Goal: Find specific page/section: Find specific page/section

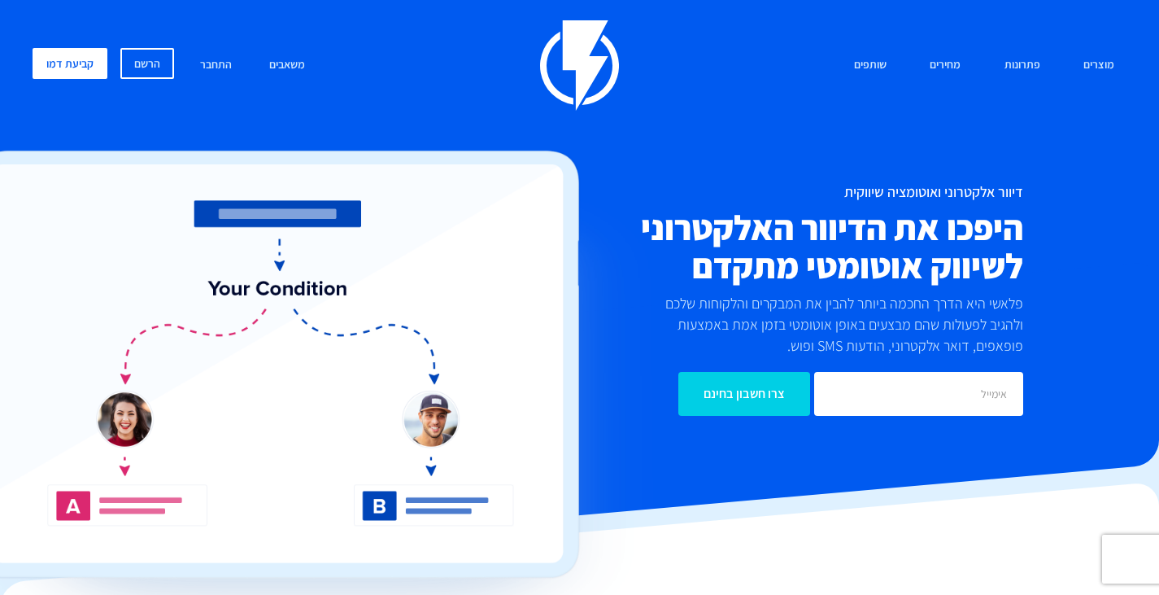
click at [1116, 8] on div "מוצרים שיווק אוטומטי הפכו את השיווק לאוטומטי דיוור אלקטרוני שלחו את המסר הנכון …" at bounding box center [579, 228] width 1159 height 456
drag, startPoint x: 1116, startPoint y: 8, endPoint x: 719, endPoint y: 488, distance: 622.7
click at [719, 456] on div "מוצרים שיווק אוטומטי הפכו את השיווק לאוטומטי דיוור אלקטרוני שלחו את המסר הנכון …" at bounding box center [579, 228] width 1159 height 456
click at [719, 488] on div at bounding box center [579, 413] width 1159 height 305
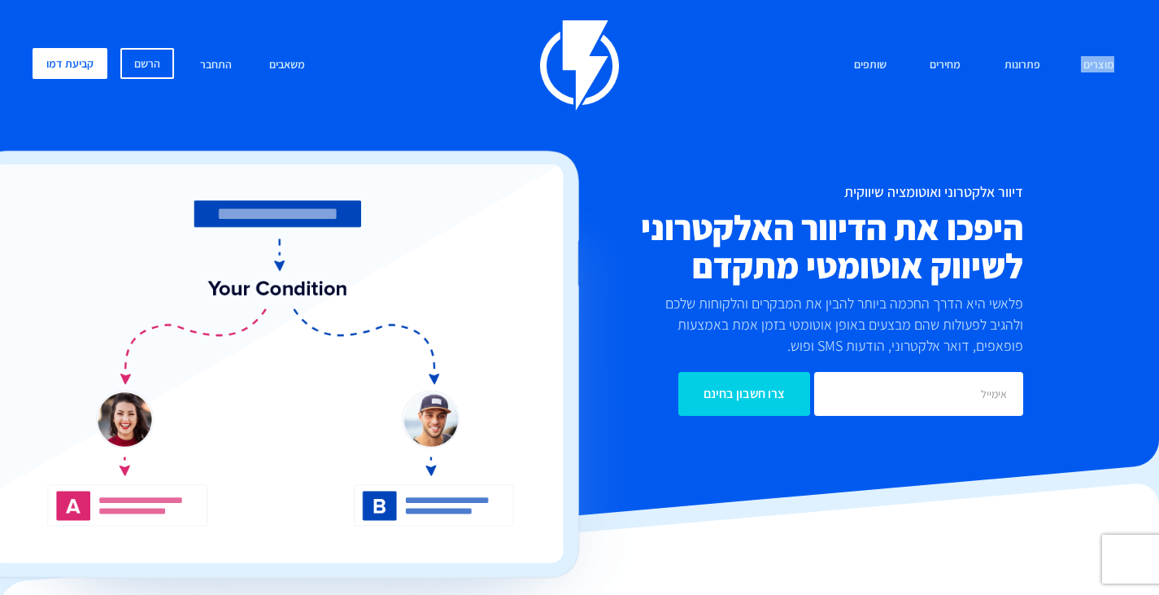
drag, startPoint x: 719, startPoint y: 488, endPoint x: 1080, endPoint y: 19, distance: 592.1
click at [1080, 19] on div "מוצרים שיווק אוטומטי הפכו את השיווק לאוטומטי דיוור אלקטרוני שלחו את המסר הנכון …" at bounding box center [579, 228] width 1159 height 456
drag, startPoint x: 1080, startPoint y: 19, endPoint x: 721, endPoint y: 499, distance: 599.7
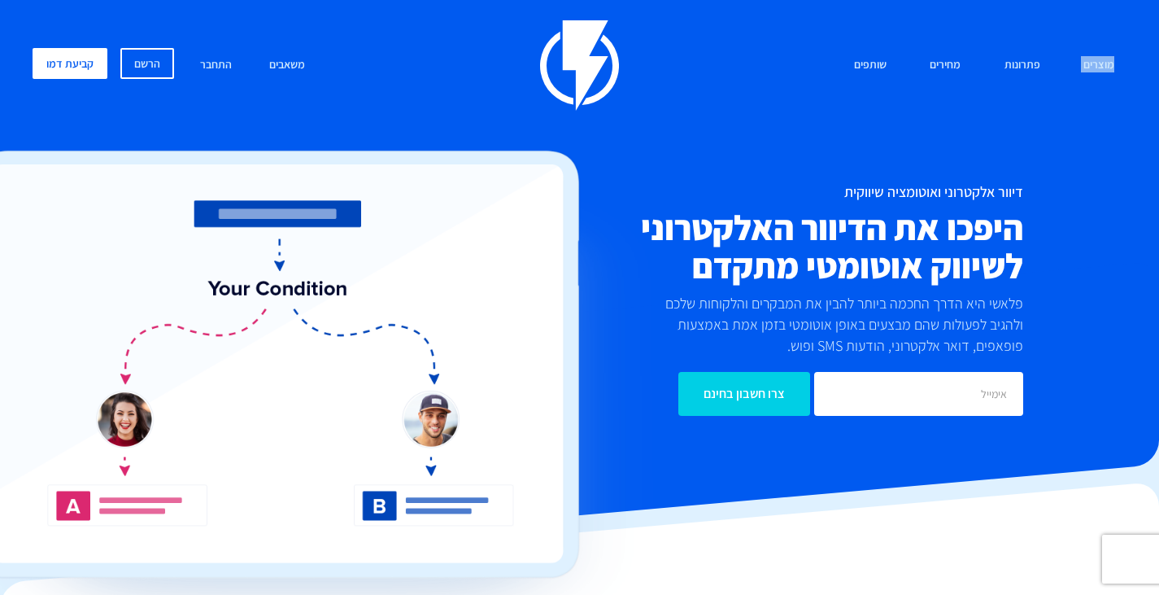
click at [721, 456] on div "מוצרים שיווק אוטומטי הפכו את השיווק לאוטומטי דיוור אלקטרוני שלחו את המסר הנכון …" at bounding box center [579, 228] width 1159 height 456
click at [721, 499] on div at bounding box center [579, 413] width 1159 height 305
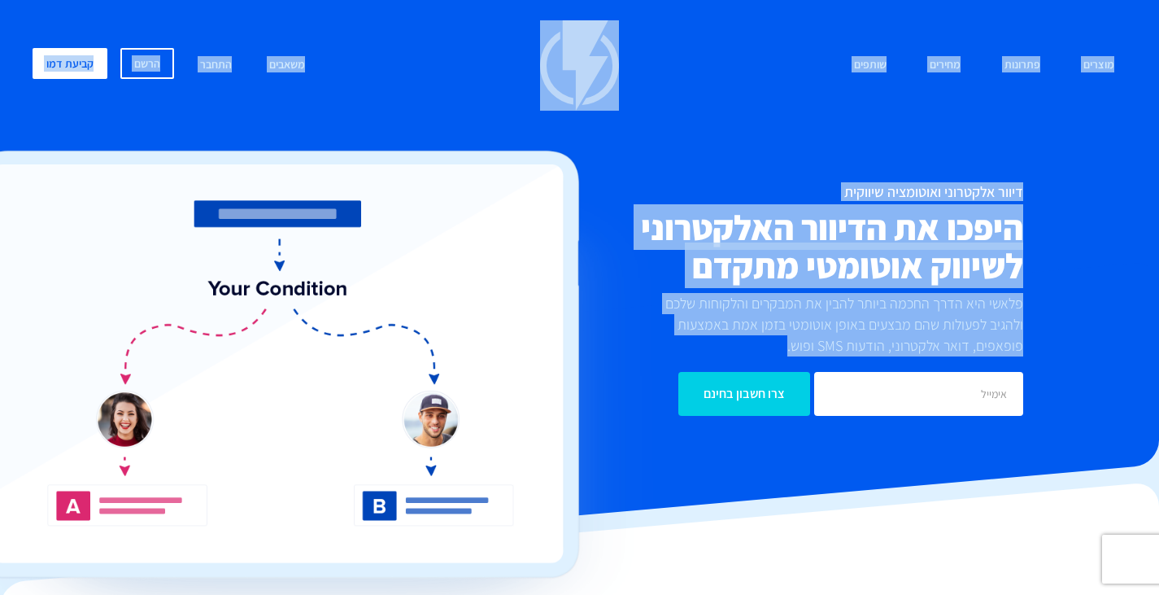
drag, startPoint x: 721, startPoint y: 499, endPoint x: 707, endPoint y: 346, distance: 153.6
click at [707, 346] on div "מוצרים שיווק אוטומטי הפכו את השיווק לאוטומטי דיוור אלקטרוני שלחו את המסר הנכון …" at bounding box center [579, 228] width 1159 height 456
click at [707, 346] on p "פלאשי היא הדרך החכמה ביותר להבין את המבקרים והלקוחות שלכם ולהגיב לפעולות שהם מב…" at bounding box center [831, 324] width 386 height 63
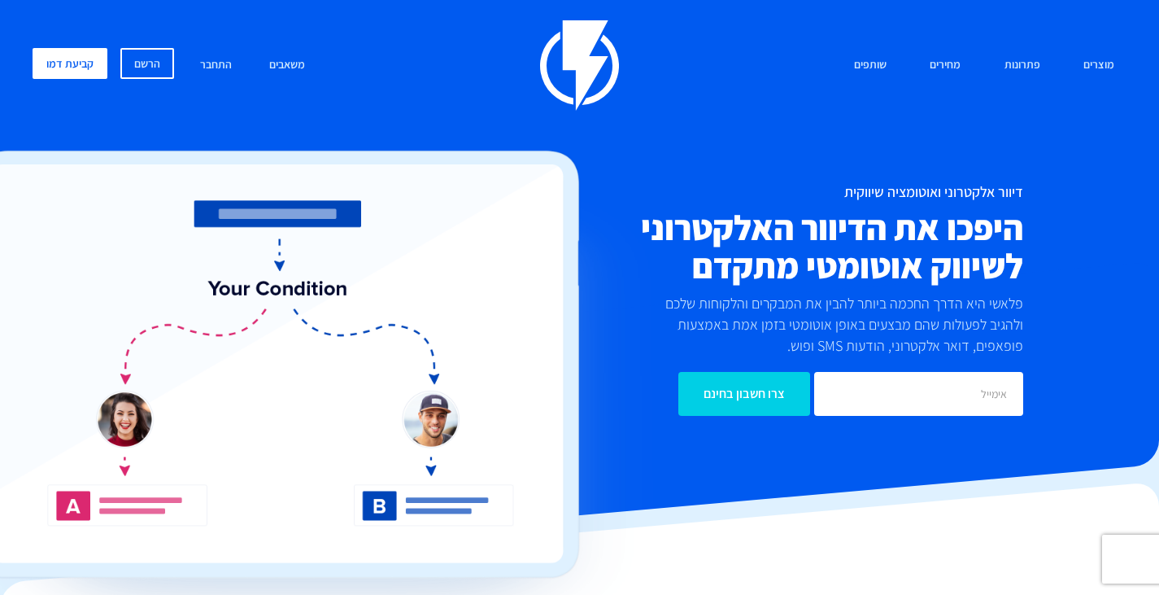
click at [707, 346] on p "פלאשי היא הדרך החכמה ביותר להבין את המבקרים והלקוחות שלכם ולהגיב לפעולות שהם מב…" at bounding box center [831, 324] width 386 height 63
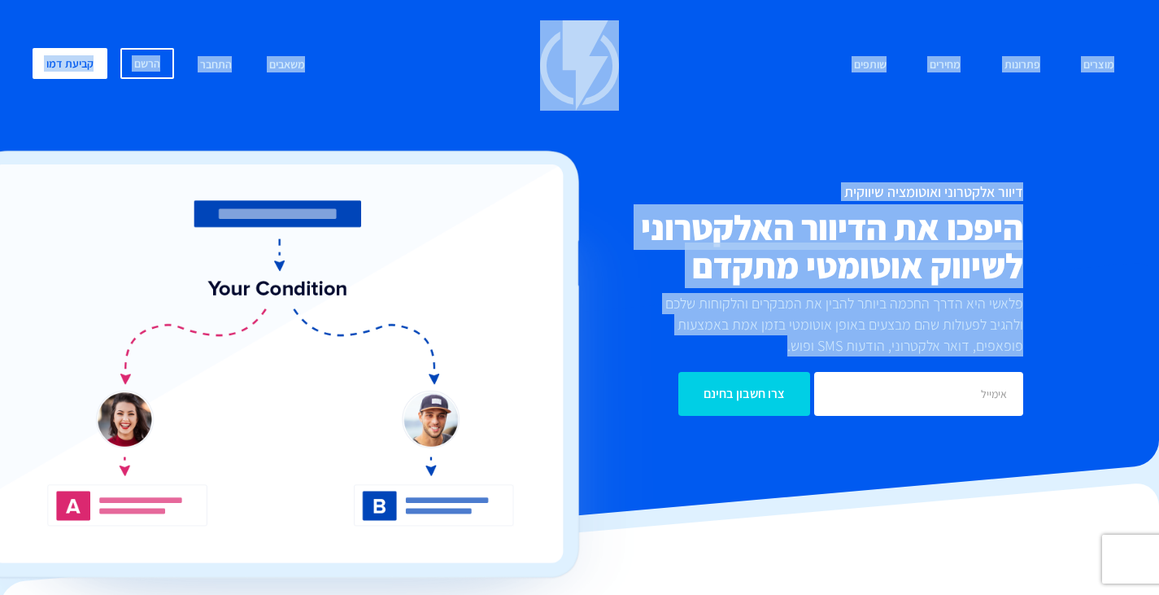
drag, startPoint x: 707, startPoint y: 346, endPoint x: 1121, endPoint y: 11, distance: 533.1
click at [1121, 11] on div "מוצרים שיווק אוטומטי הפכו את השיווק לאוטומטי דיוור אלקטרוני שלחו את המסר הנכון …" at bounding box center [579, 228] width 1159 height 456
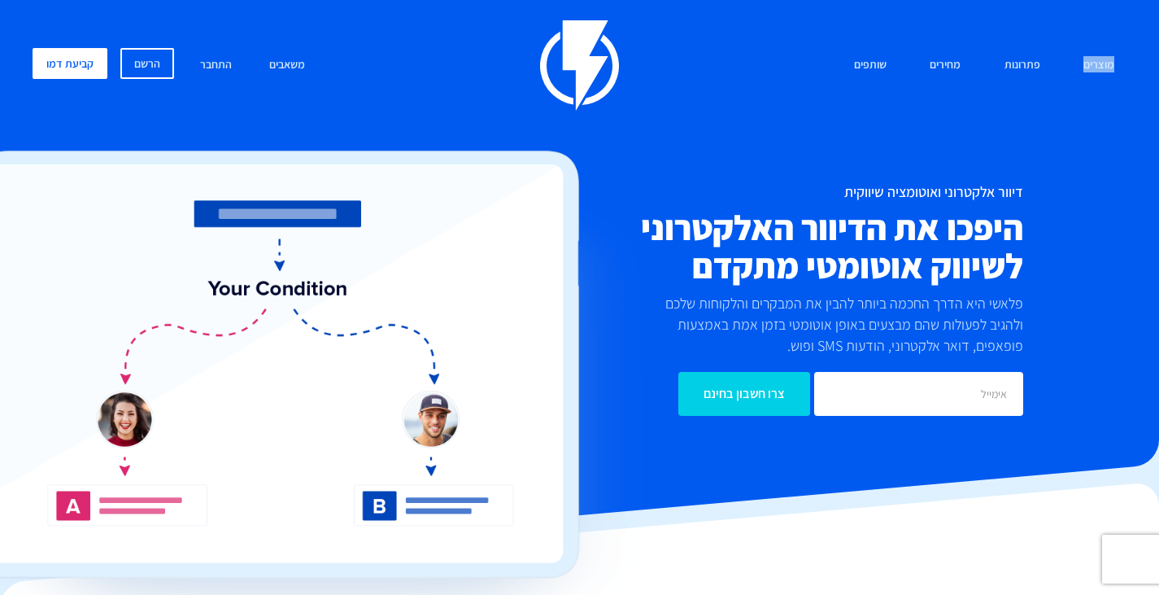
click at [1121, 11] on div "מוצרים שיווק אוטומטי הפכו את השיווק לאוטומטי דיוור אלקטרוני שלחו את המסר הנכון …" at bounding box center [579, 228] width 1159 height 456
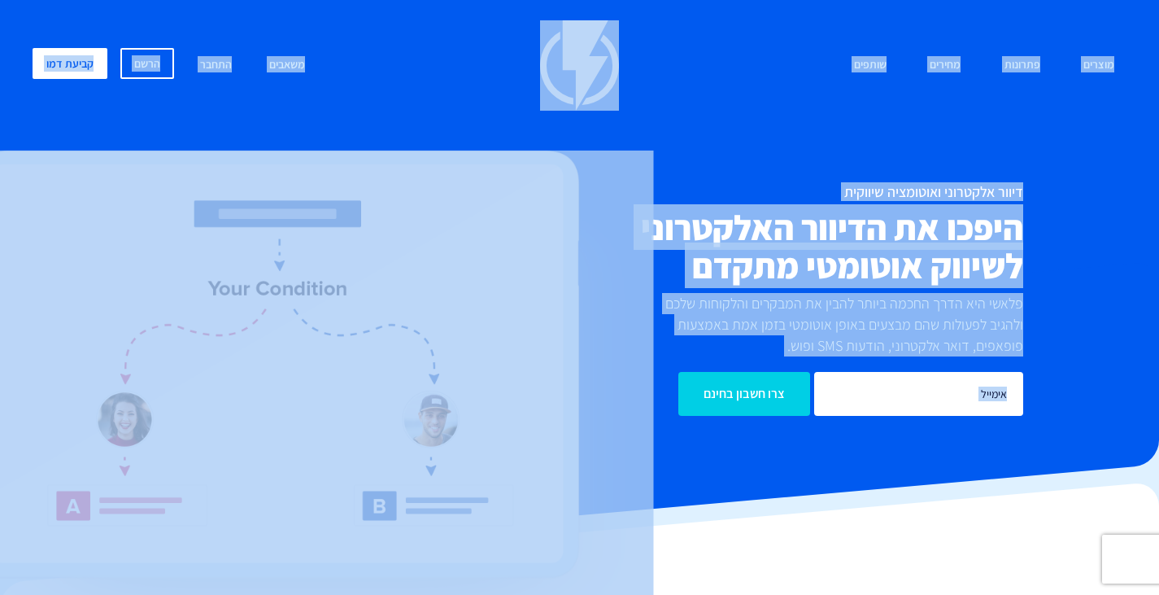
drag, startPoint x: 1121, startPoint y: 11, endPoint x: 473, endPoint y: 478, distance: 799.3
click at [473, 456] on div "מוצרים שיווק אוטומטי הפכו את השיווק לאוטומטי דיוור אלקטרוני שלחו את המסר הנכון …" at bounding box center [579, 228] width 1159 height 456
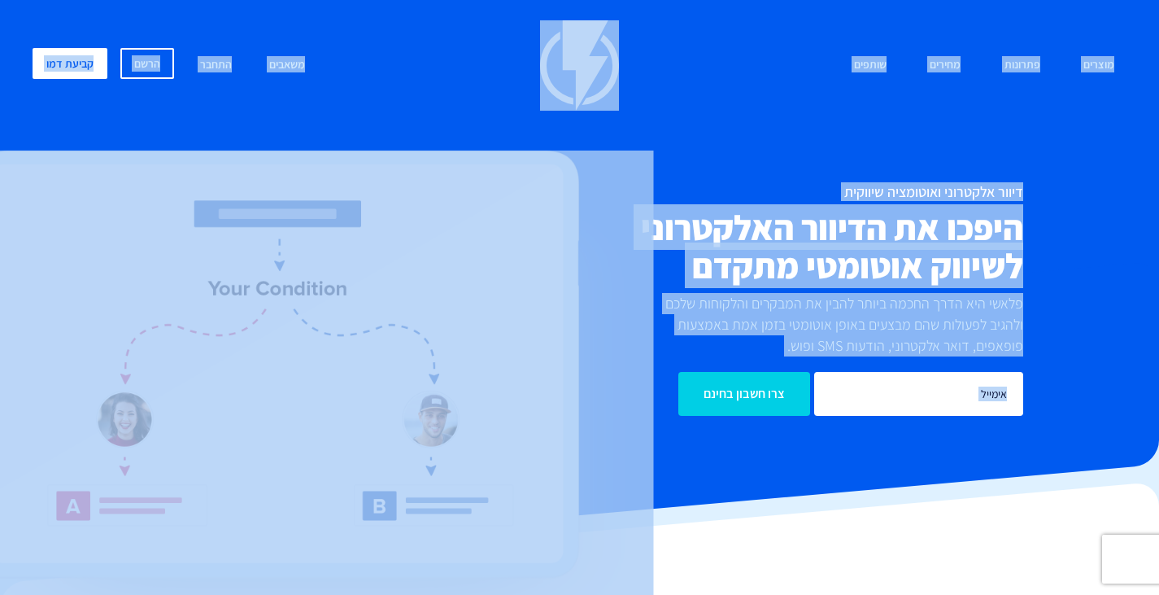
drag, startPoint x: 708, startPoint y: 507, endPoint x: 1082, endPoint y: 15, distance: 617.6
click at [1082, 15] on div "מוצרים שיווק אוטומטי הפכו את השיווק לאוטומטי דיוור אלקטרוני שלחו את המסר הנכון …" at bounding box center [579, 228] width 1159 height 456
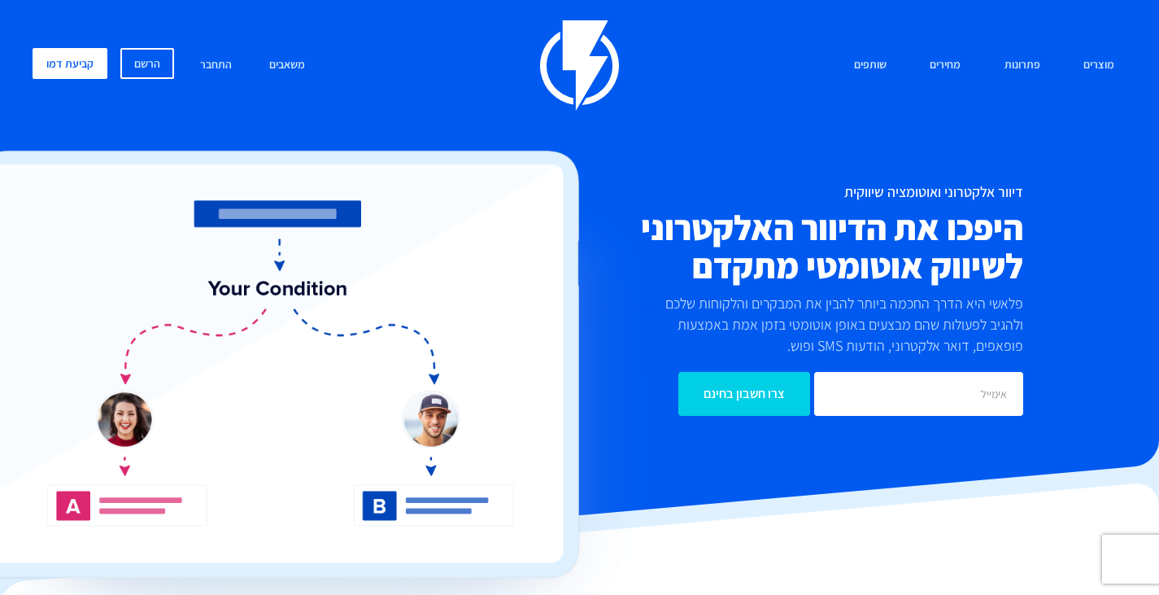
click at [1082, 15] on div "מוצרים שיווק אוטומטי הפכו את השיווק לאוטומטי דיוור אלקטרוני שלחו את המסר הנכון …" at bounding box center [579, 228] width 1159 height 456
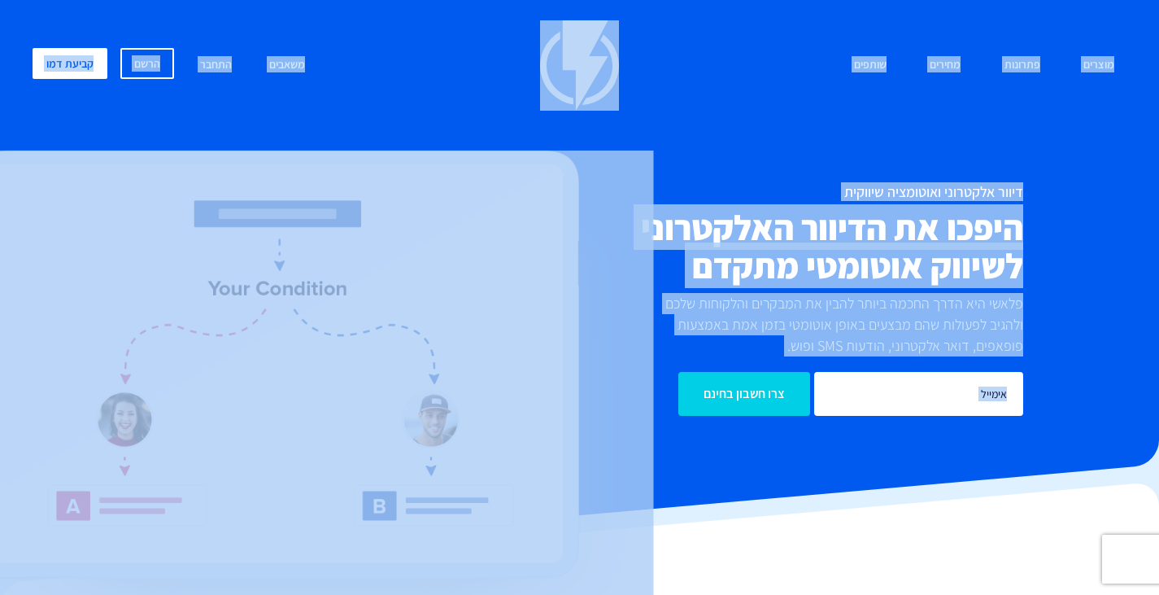
drag, startPoint x: 1082, startPoint y: 15, endPoint x: 542, endPoint y: 538, distance: 752.3
click at [542, 456] on div "מוצרים שיווק אוטומטי הפכו את השיווק לאוטומטי דיוור אלקטרוני שלחו את המסר הנכון …" at bounding box center [579, 228] width 1159 height 456
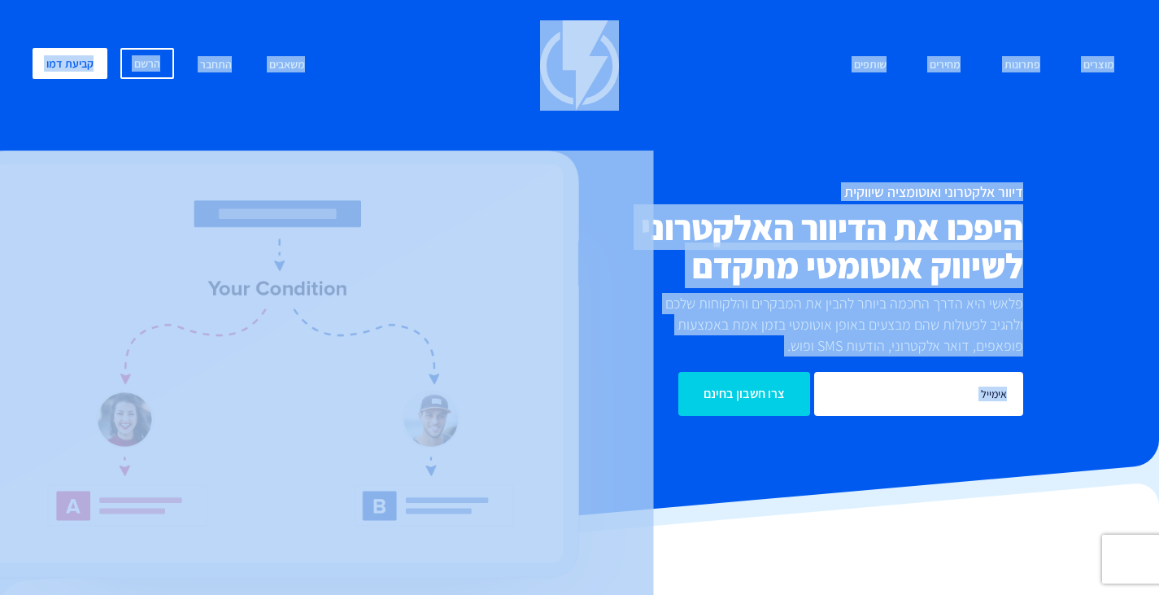
drag, startPoint x: 669, startPoint y: 537, endPoint x: 1115, endPoint y: 17, distance: 684.6
click at [1115, 17] on div "מוצרים שיווק אוטומטי הפכו את השיווק לאוטומטי דיוור אלקטרוני שלחו את המסר הנכון …" at bounding box center [579, 228] width 1159 height 456
drag, startPoint x: 1115, startPoint y: 17, endPoint x: 602, endPoint y: 503, distance: 707.1
click at [602, 456] on div "מוצרים שיווק אוטומטי הפכו את השיווק לאוטומטי דיוור אלקטרוני שלחו את המסר הנכון …" at bounding box center [579, 228] width 1159 height 456
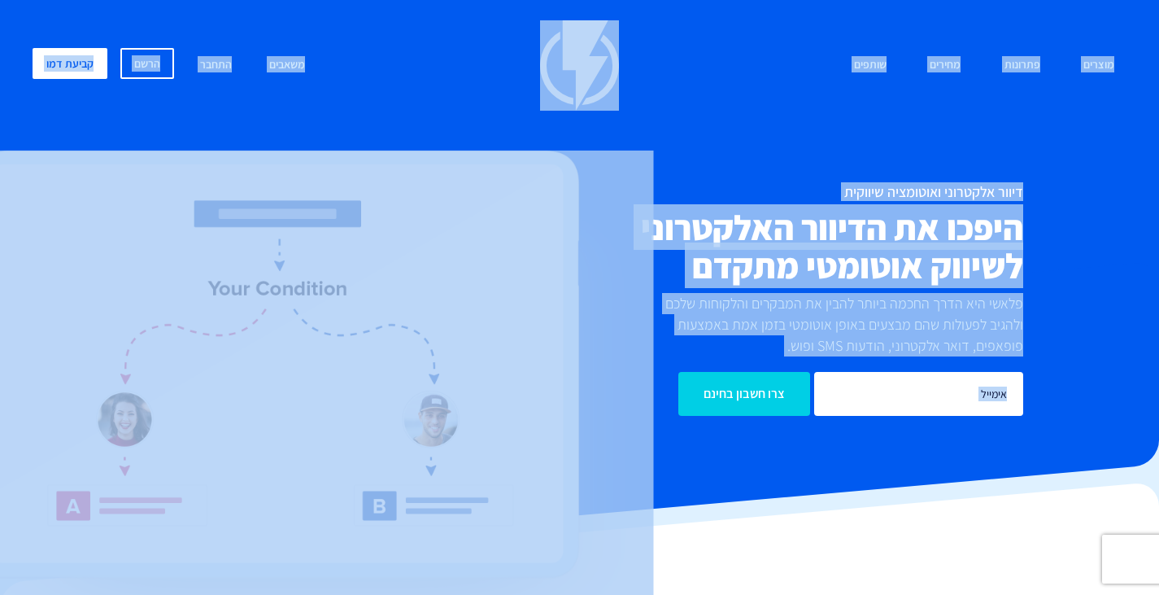
drag, startPoint x: 713, startPoint y: 524, endPoint x: 1118, endPoint y: 3, distance: 659.5
click at [1118, 3] on div "מוצרים שיווק אוטומטי הפכו את השיווק לאוטומטי דיוור אלקטרוני שלחו את המסר הנכון …" at bounding box center [579, 228] width 1159 height 456
drag, startPoint x: 1118, startPoint y: 3, endPoint x: 725, endPoint y: 573, distance: 692.8
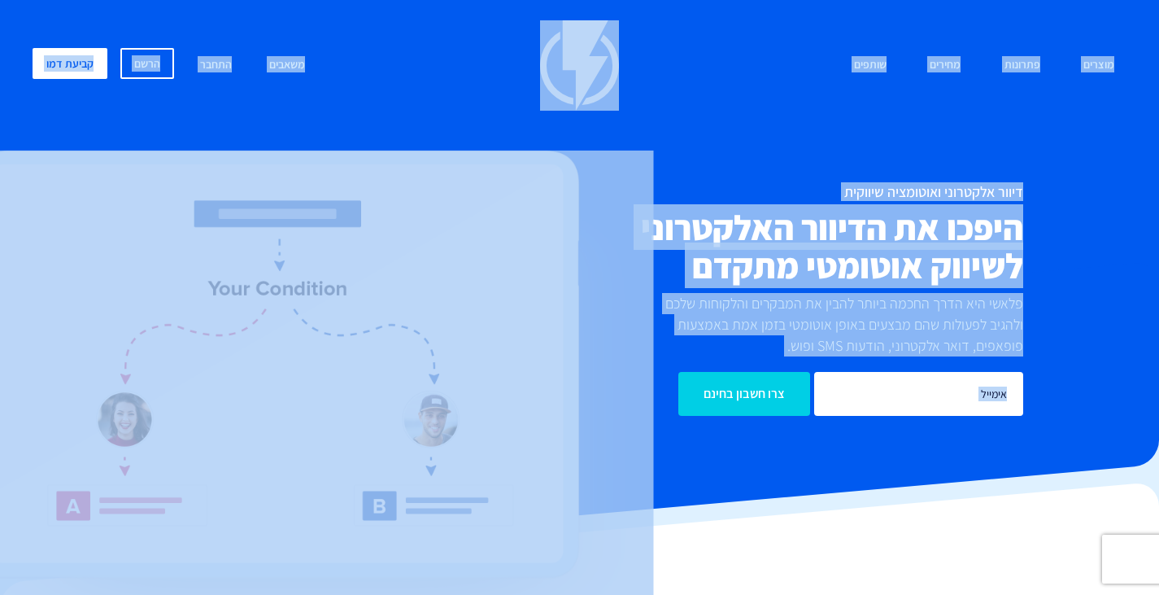
drag, startPoint x: 725, startPoint y: 573, endPoint x: 1135, endPoint y: 24, distance: 686.3
click at [1135, 24] on div "מוצרים שיווק אוטומטי הפכו את השיווק לאוטומטי דיוור אלקטרוני שלחו את המסר הנכון …" at bounding box center [579, 65] width 1118 height 90
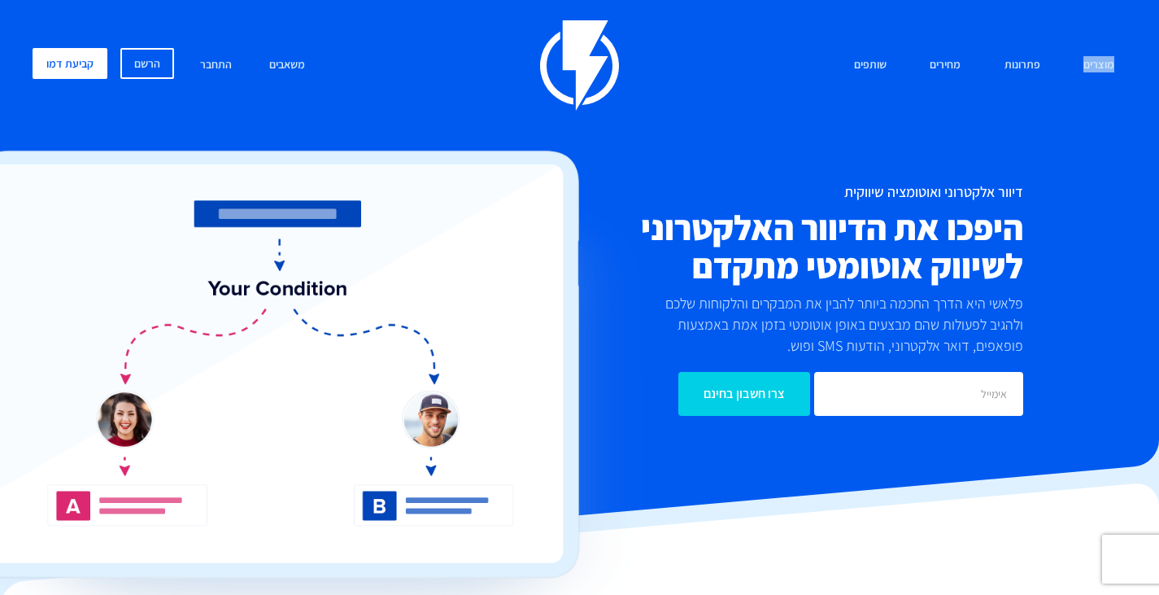
drag, startPoint x: 1135, startPoint y: 24, endPoint x: 691, endPoint y: 501, distance: 652.6
click at [691, 456] on div "מוצרים שיווק אוטומטי הפכו את השיווק לאוטומטי דיוור אלקטרוני שלחו את המסר הנכון …" at bounding box center [579, 228] width 1159 height 456
click at [691, 501] on div at bounding box center [579, 413] width 1159 height 305
drag, startPoint x: 691, startPoint y: 501, endPoint x: 1100, endPoint y: 9, distance: 639.9
click at [1100, 9] on div "מוצרים שיווק אוטומטי הפכו את השיווק לאוטומטי דיוור אלקטרוני שלחו את המסר הנכון …" at bounding box center [579, 228] width 1159 height 456
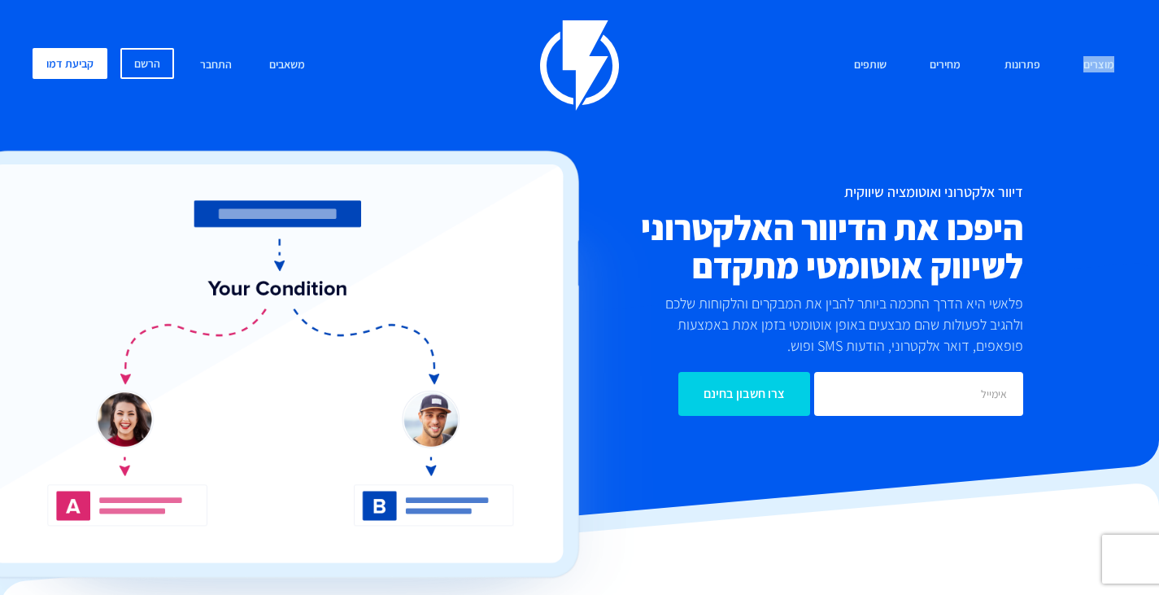
click at [1100, 9] on div "מוצרים שיווק אוטומטי הפכו את השיווק לאוטומטי דיוור אלקטרוני שלחו את המסר הנכון …" at bounding box center [579, 228] width 1159 height 456
drag, startPoint x: 1100, startPoint y: 9, endPoint x: 662, endPoint y: 444, distance: 617.1
click at [662, 444] on div "מוצרים שיווק אוטומטי הפכו את השיווק לאוטומטי דיוור אלקטרוני שלחו את המסר הנכון …" at bounding box center [579, 228] width 1159 height 456
click at [634, 497] on img at bounding box center [306, 396] width 695 height 493
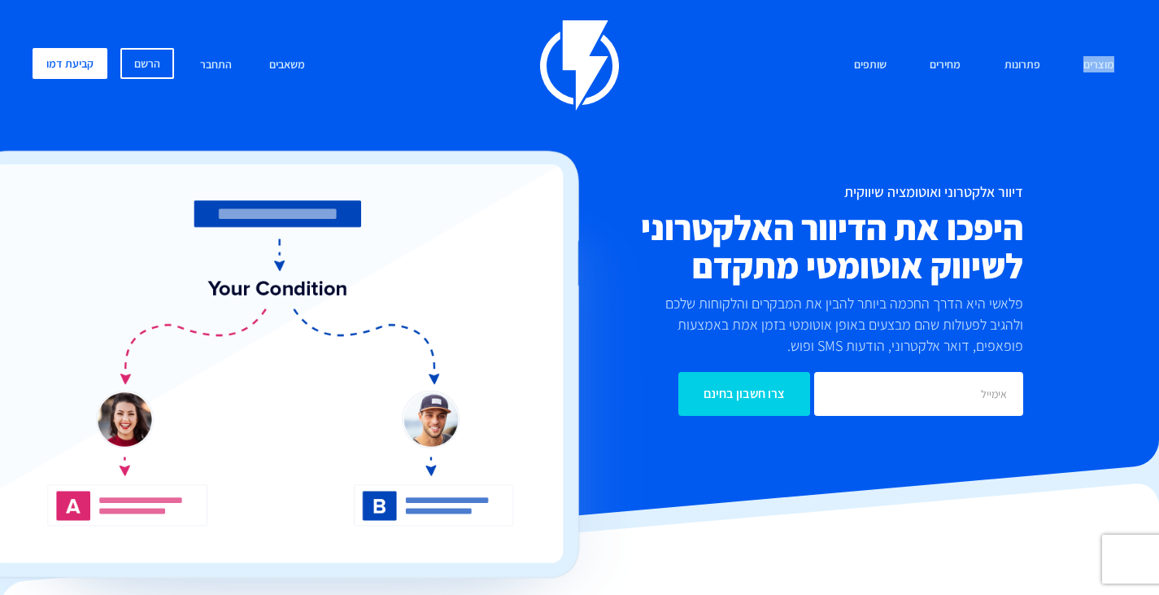
drag, startPoint x: 634, startPoint y: 497, endPoint x: 1131, endPoint y: 2, distance: 701.6
click at [1131, 2] on div "מוצרים שיווק אוטומטי הפכו את השיווק לאוטומטי דיוור אלקטרוני שלחו את המסר הנכון …" at bounding box center [579, 228] width 1159 height 456
click at [1114, 22] on div "מוצרים שיווק אוטומטי הפכו את השיווק לאוטומטי דיוור אלקטרוני שלחו את המסר הנכון …" at bounding box center [579, 65] width 1118 height 90
drag, startPoint x: 1114, startPoint y: 22, endPoint x: 727, endPoint y: 456, distance: 581.8
click at [727, 456] on div "מוצרים שיווק אוטומטי הפכו את השיווק לאוטומטי דיוור אלקטרוני שלחו את המסר הנכון …" at bounding box center [579, 228] width 1159 height 456
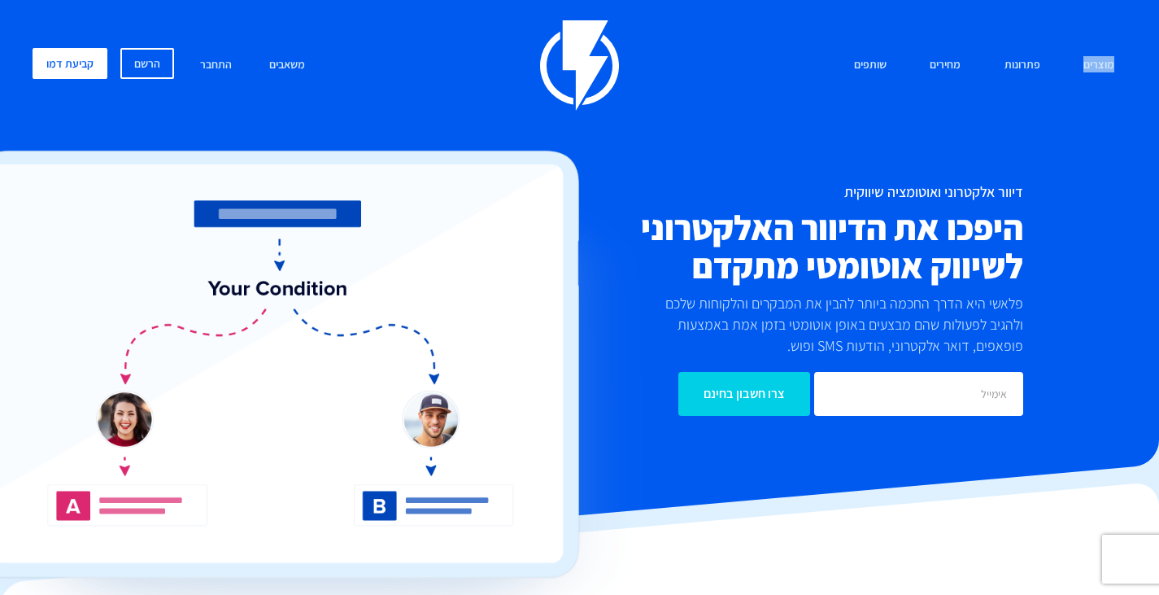
click at [653, 514] on img at bounding box center [306, 396] width 695 height 493
drag, startPoint x: 653, startPoint y: 514, endPoint x: 1059, endPoint y: 20, distance: 639.7
click at [1059, 20] on div "מוצרים שיווק אוטומטי הפכו את השיווק לאוטומטי דיוור אלקטרוני שלחו את המסר הנכון …" at bounding box center [579, 228] width 1159 height 456
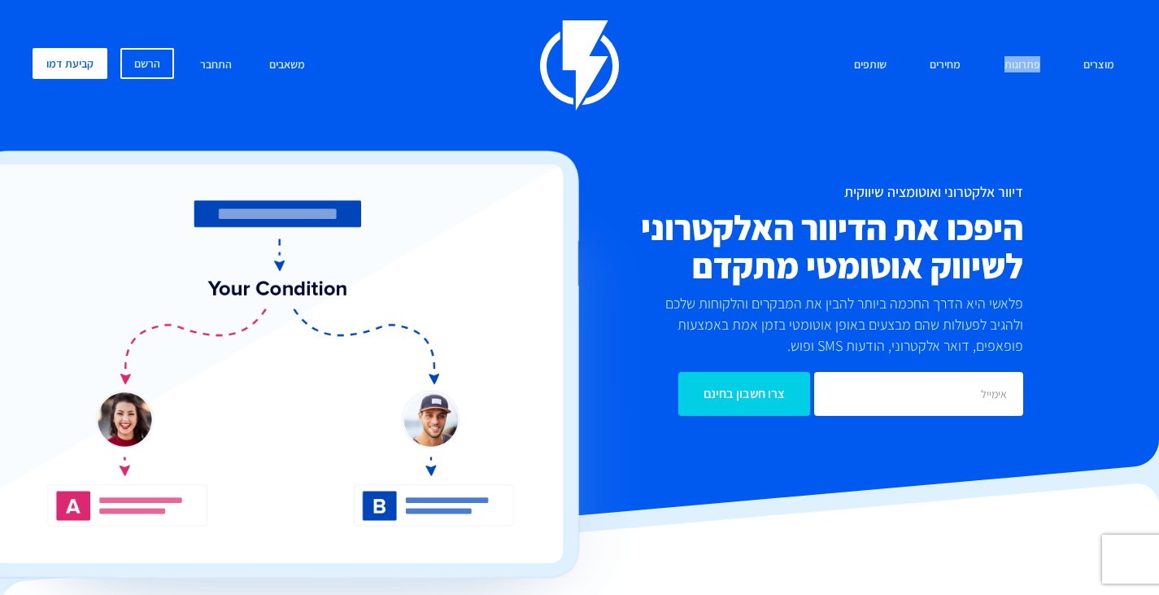
click at [1059, 20] on div "מוצרים שיווק אוטומטי הפכו את השיווק לאוטומטי דיוור אלקטרוני שלחו את המסר הנכון …" at bounding box center [579, 228] width 1159 height 456
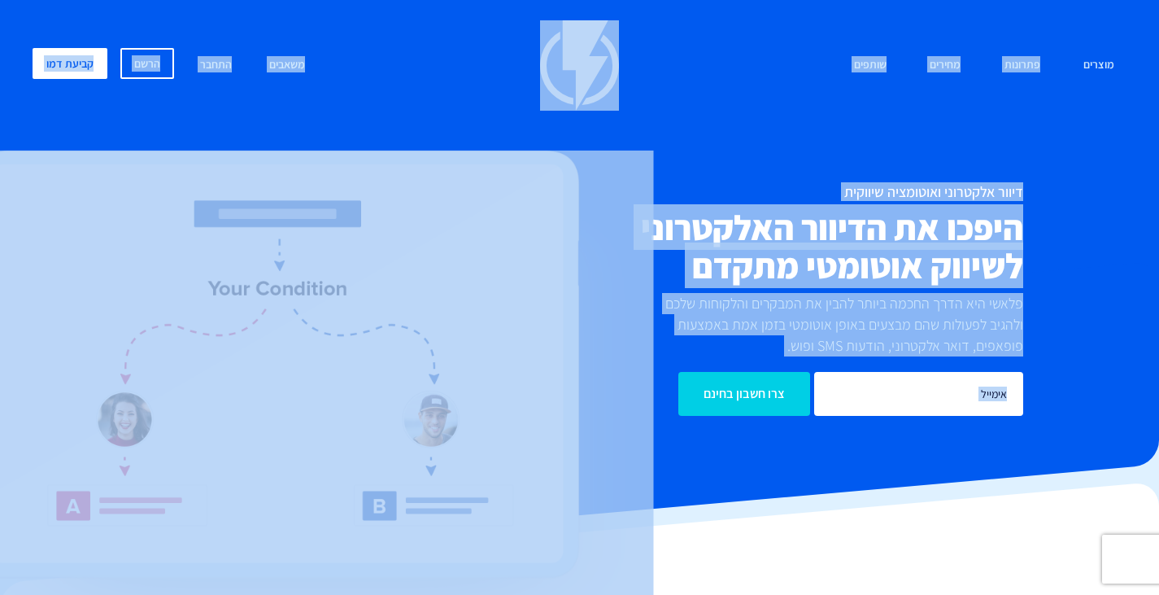
drag, startPoint x: 1059, startPoint y: 20, endPoint x: 638, endPoint y: 433, distance: 590.7
click at [638, 433] on div "מוצרים שיווק אוטומטי הפכו את השיווק לאוטומטי דיוור אלקטרוני שלחו את המסר הנכון …" at bounding box center [579, 228] width 1159 height 456
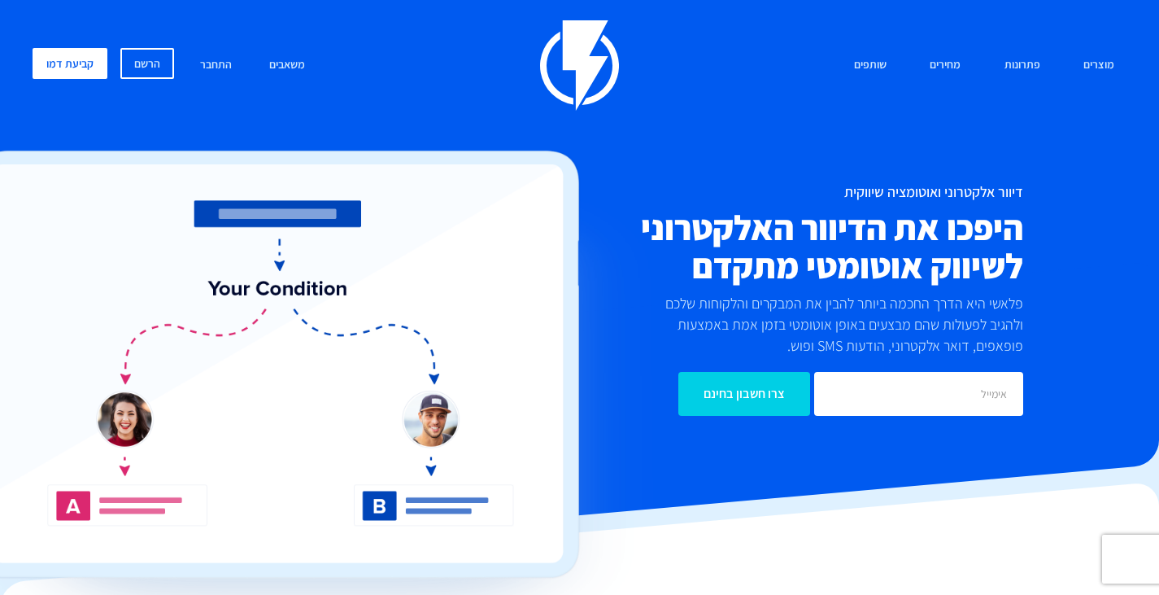
click at [669, 481] on div at bounding box center [579, 413] width 1159 height 305
drag, startPoint x: 669, startPoint y: 481, endPoint x: 832, endPoint y: 129, distance: 388.3
click at [832, 129] on div "מוצרים שיווק אוטומטי הפכו את השיווק לאוטומטי דיוור אלקטרוני שלחו את המסר הנכון …" at bounding box center [579, 228] width 1159 height 456
click at [832, 129] on div "מוצרים שיווק אוטומטי הפכו את השיווק לאוטומטי דיוור אלקטרוני שלחו את המסר הנכון …" at bounding box center [579, 238] width 1118 height 436
